Goal: Information Seeking & Learning: Understand process/instructions

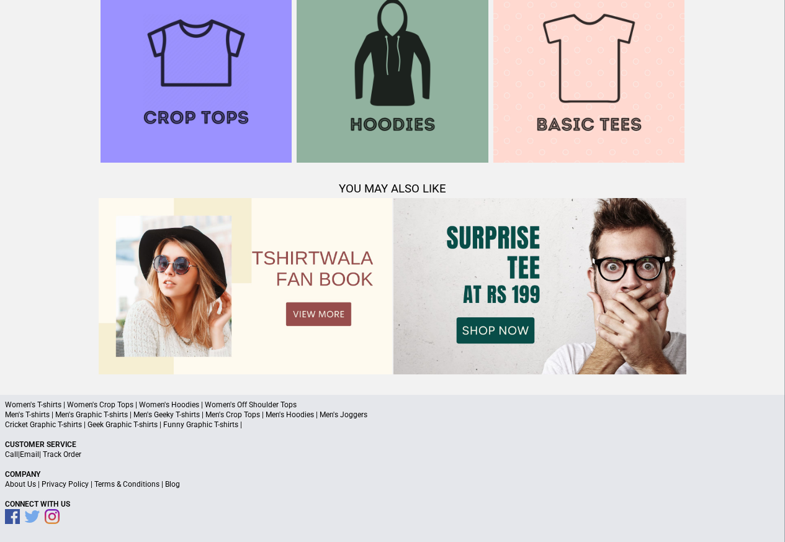
scroll to position [1198, 0]
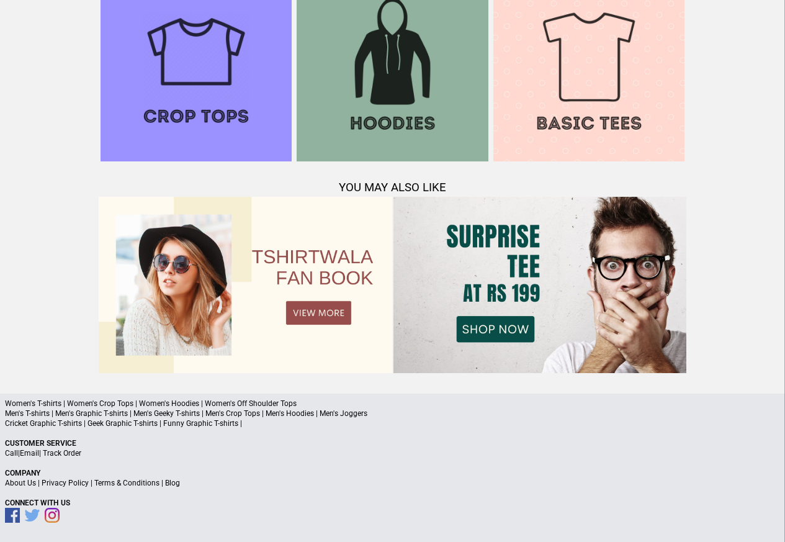
click at [137, 483] on link "Terms & Conditions" at bounding box center [126, 483] width 65 height 9
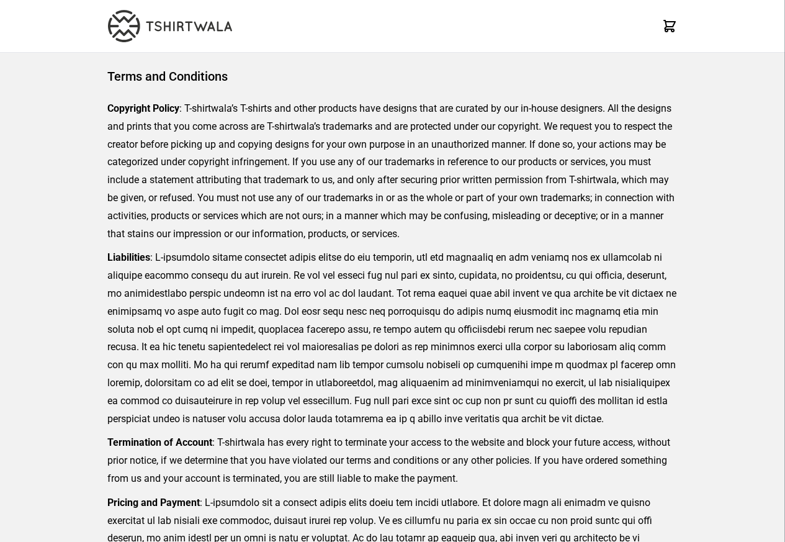
scroll to position [286, 0]
